Goal: Share content: Distribute website content to other platforms or users

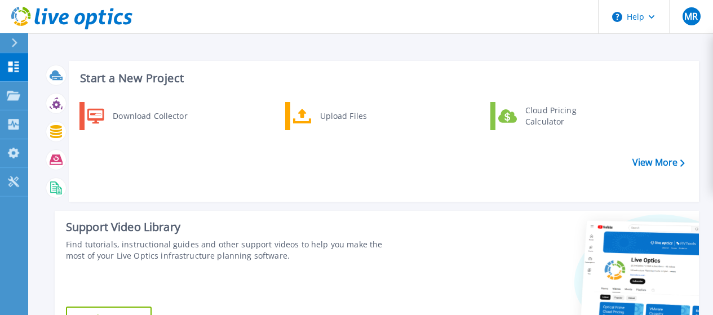
scroll to position [292, 0]
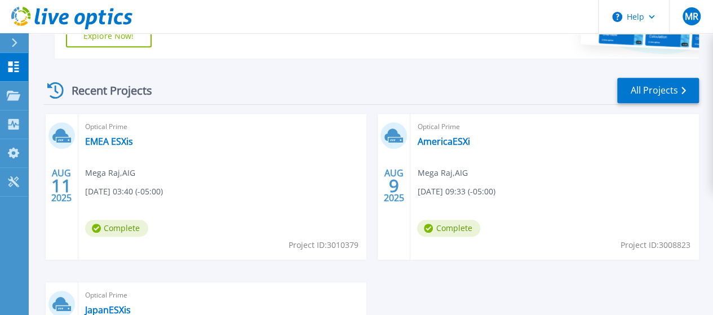
scroll to position [292, 0]
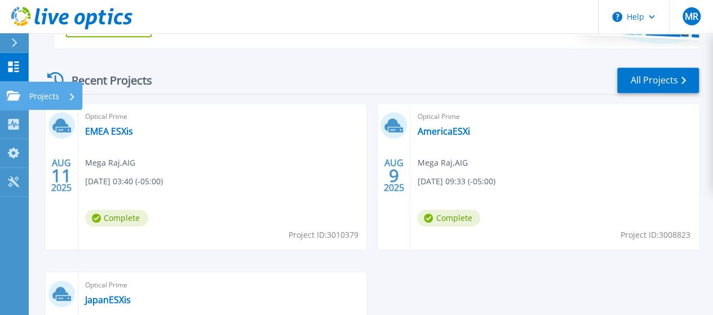
click at [45, 92] on p "Projects" at bounding box center [44, 96] width 30 height 29
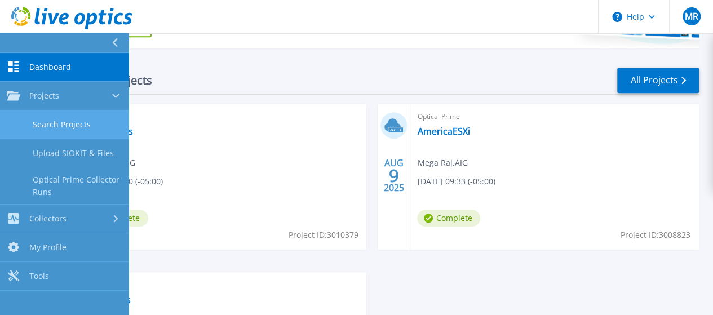
click at [51, 121] on link "Search Projects" at bounding box center [64, 125] width 129 height 29
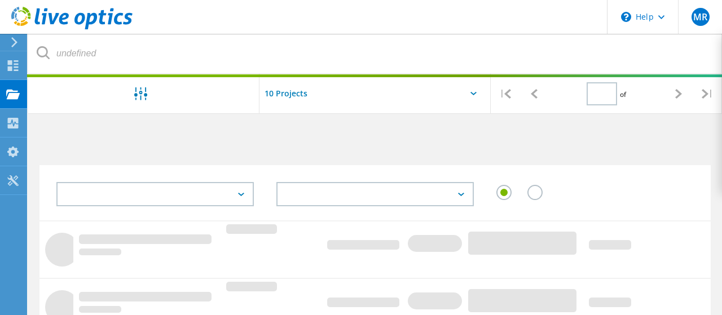
type input "1"
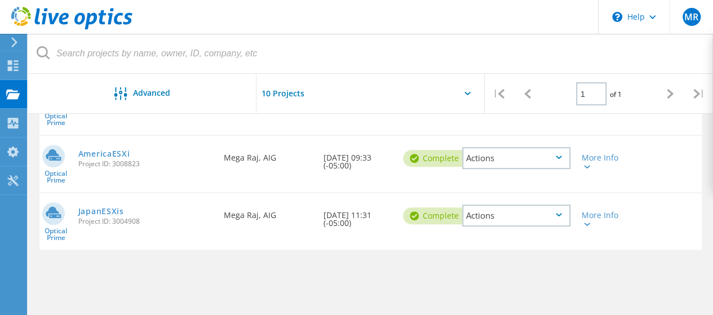
scroll to position [56, 0]
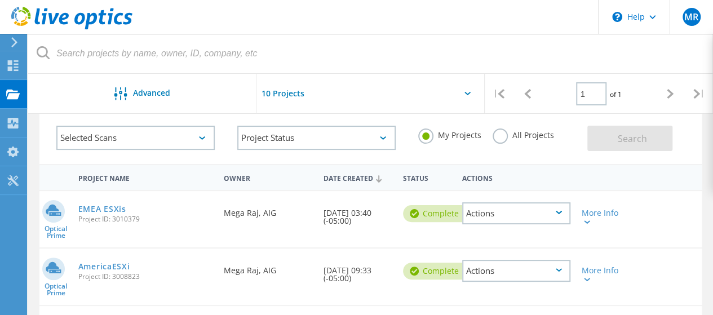
click at [501, 213] on div "Actions" at bounding box center [516, 213] width 108 height 22
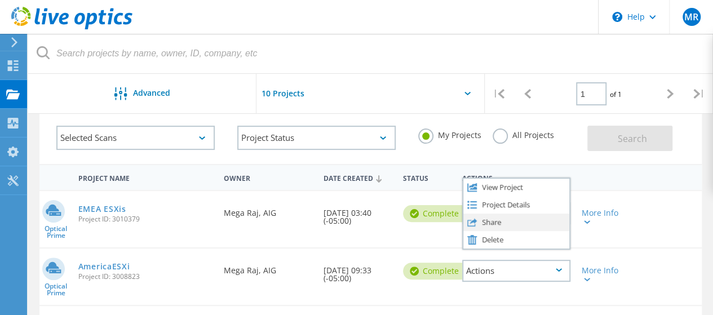
click at [490, 223] on div "Share" at bounding box center [517, 222] width 106 height 17
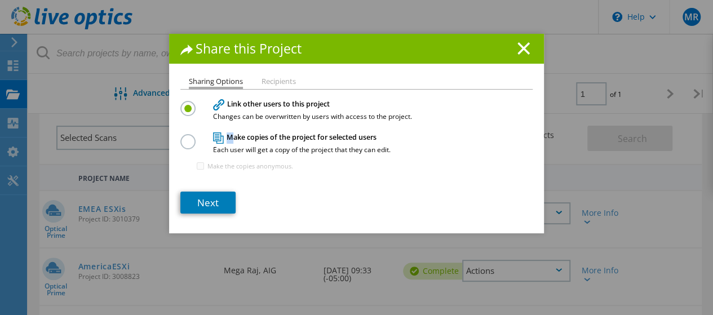
click at [223, 136] on h4 "Make copies of the project for selected users Each user will get a copy of the …" at bounding box center [354, 143] width 282 height 21
click at [180, 137] on label at bounding box center [190, 135] width 20 height 3
click at [0, 0] on input "radio" at bounding box center [0, 0] width 0 height 0
click at [200, 197] on link "Next" at bounding box center [207, 203] width 55 height 22
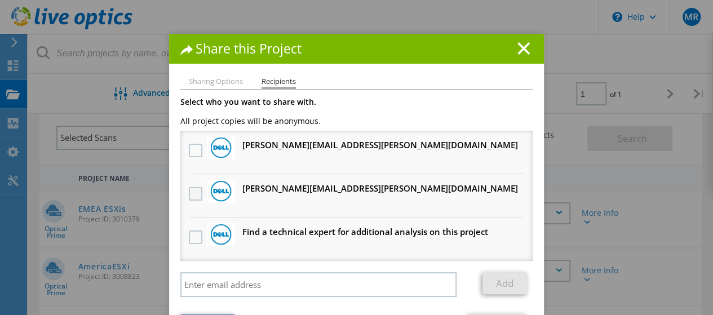
click at [191, 190] on label at bounding box center [197, 194] width 16 height 14
click at [0, 0] on input "checkbox" at bounding box center [0, 0] width 0 height 0
click at [193, 144] on label at bounding box center [197, 151] width 16 height 14
click at [0, 0] on input "checkbox" at bounding box center [0, 0] width 0 height 0
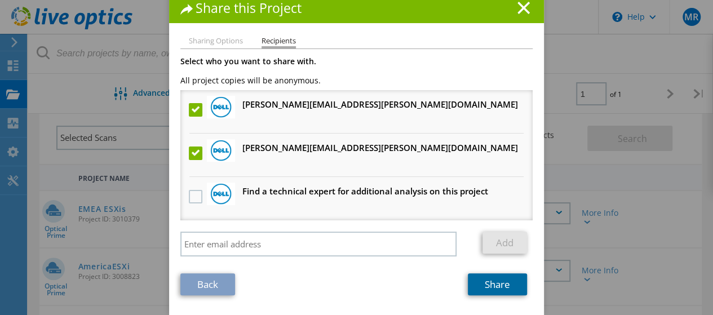
click at [491, 284] on link "Share" at bounding box center [497, 285] width 59 height 22
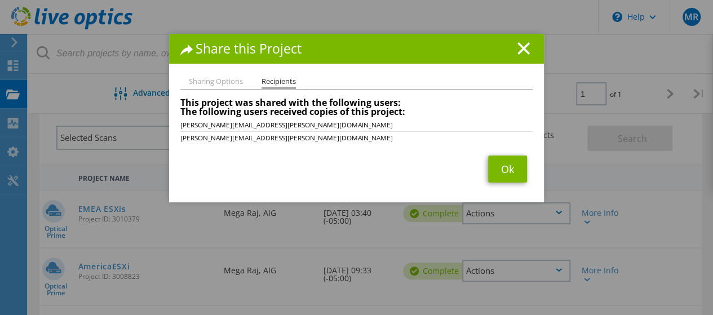
scroll to position [0, 0]
